Goal: Task Accomplishment & Management: Manage account settings

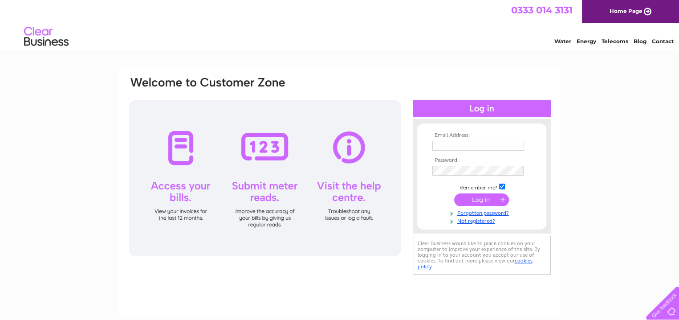
type input "anne.clayton@live.co.uk"
click at [173, 157] on div at bounding box center [265, 178] width 273 height 156
click at [473, 198] on input "submit" at bounding box center [481, 199] width 55 height 12
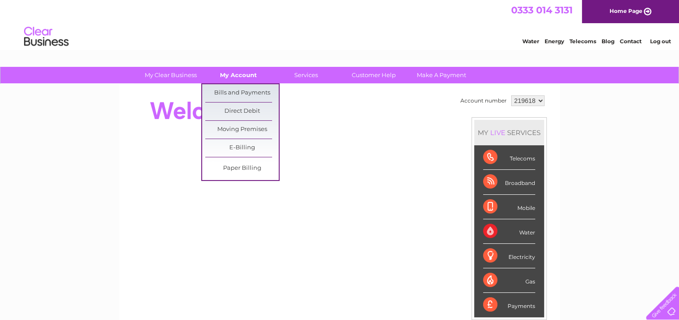
click at [235, 75] on link "My Account" at bounding box center [238, 75] width 73 height 16
click at [233, 91] on link "Bills and Payments" at bounding box center [241, 93] width 73 height 18
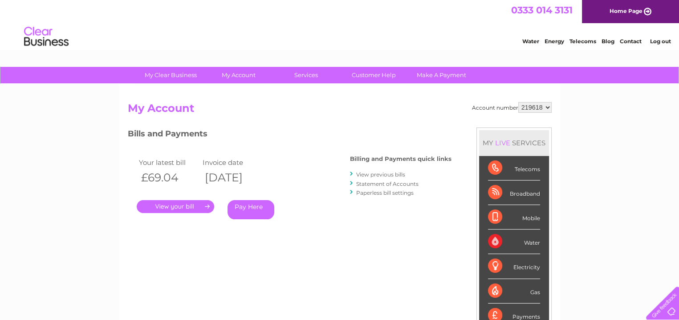
click at [160, 202] on link "." at bounding box center [175, 206] width 77 height 13
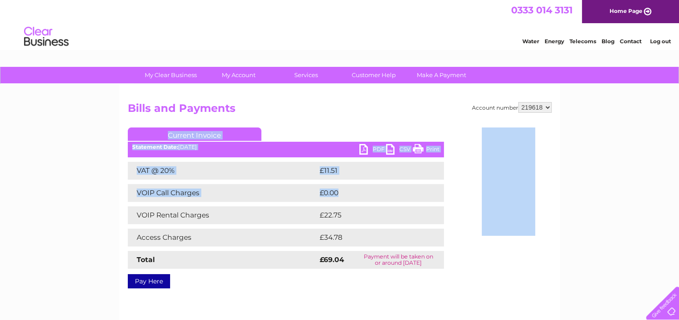
drag, startPoint x: 0, startPoint y: 0, endPoint x: 428, endPoint y: 130, distance: 447.8
click at [428, 130] on div "Current Invoice PDF CSV Print Statement Date: [DATE]" at bounding box center [286, 205] width 316 height 157
click at [418, 148] on link "Print" at bounding box center [426, 150] width 27 height 13
